Goal: Navigation & Orientation: Find specific page/section

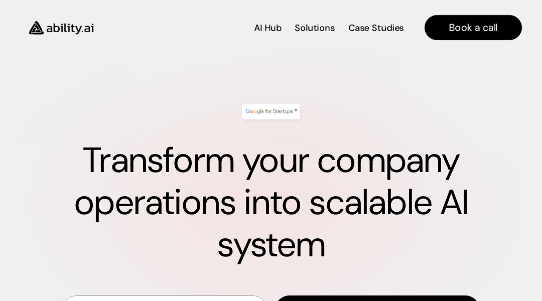
scroll to position [4215, 0]
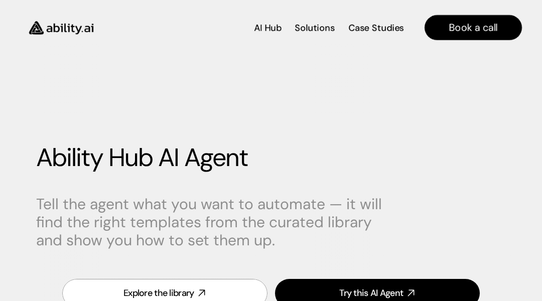
scroll to position [2815, 0]
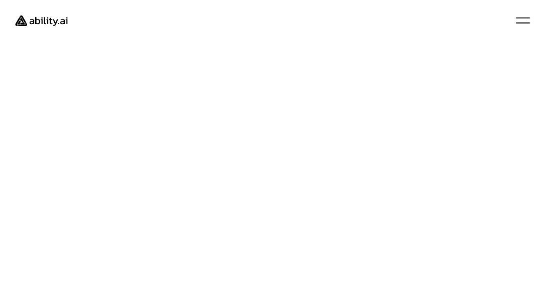
scroll to position [20, 0]
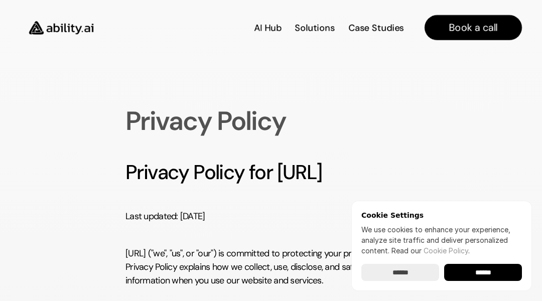
scroll to position [1106, 0]
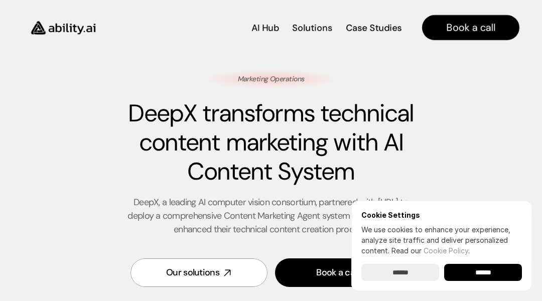
scroll to position [2274, 0]
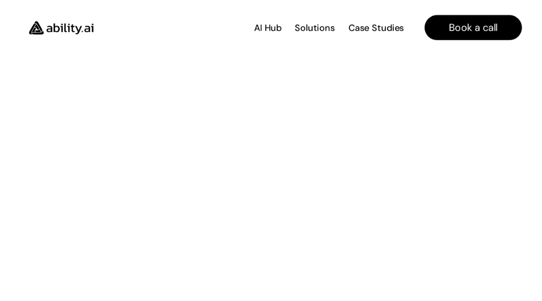
scroll to position [118, 0]
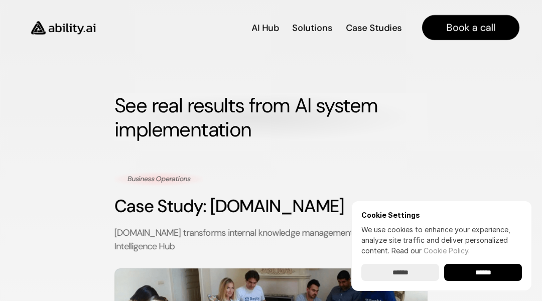
scroll to position [683, 0]
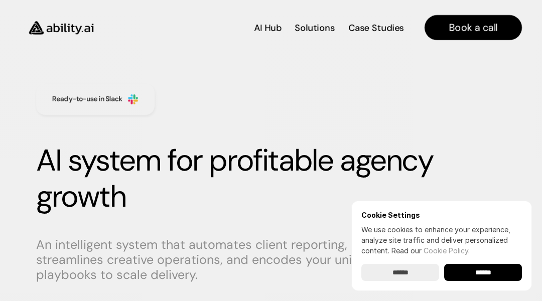
scroll to position [3742, 0]
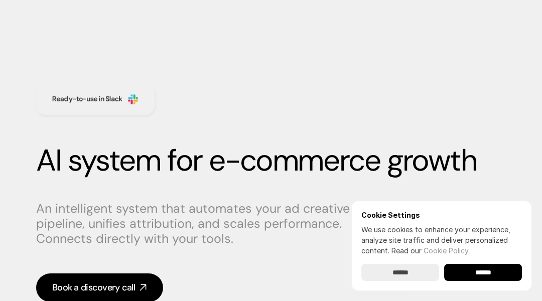
scroll to position [3994, 0]
